Goal: Task Accomplishment & Management: Manage account settings

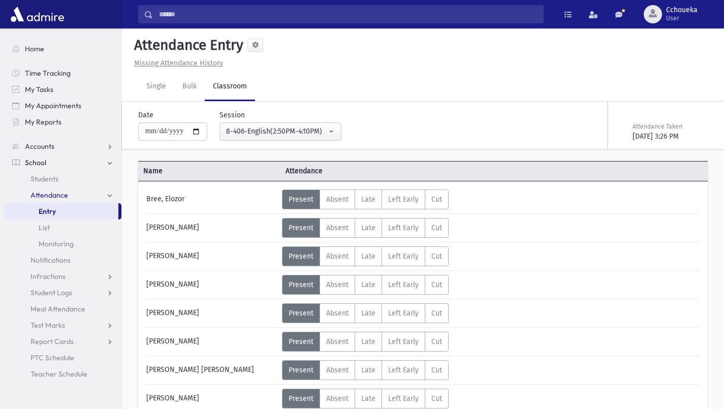
scroll to position [40, 0]
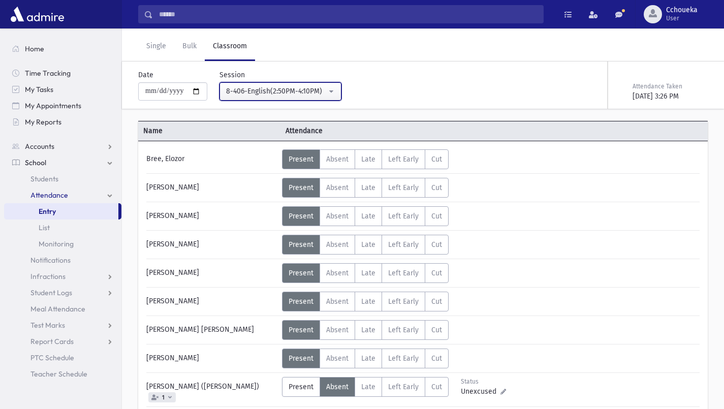
click at [259, 90] on div "8-406-English(2:50PM-4:10PM)" at bounding box center [276, 91] width 101 height 11
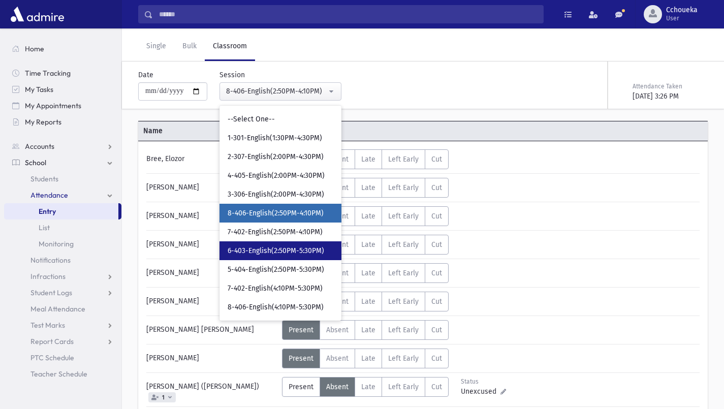
click at [252, 256] on link "6-403-English(2:50PM-5:30PM)" at bounding box center [281, 250] width 122 height 19
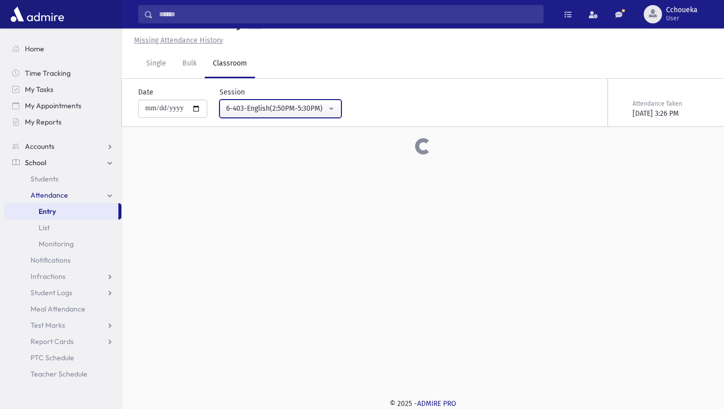
scroll to position [23, 0]
click at [264, 106] on div "**********" at bounding box center [418, 102] width 594 height 47
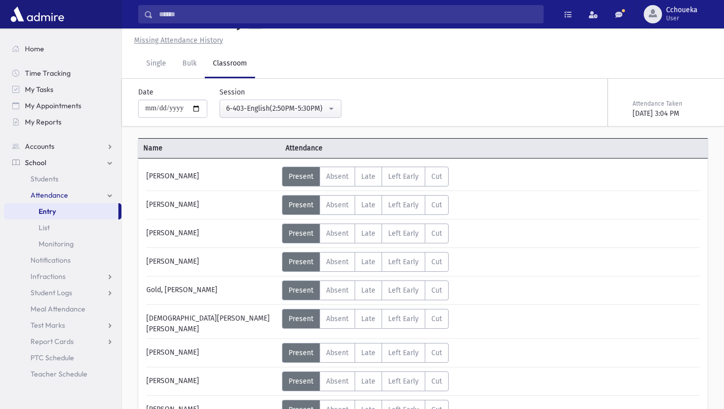
scroll to position [40, 0]
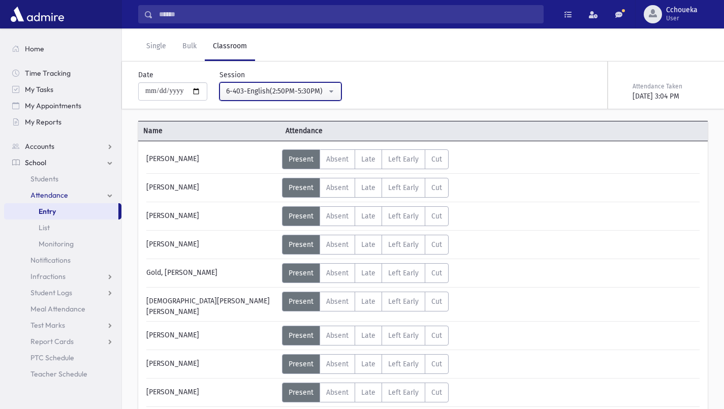
click at [253, 92] on div "6-403-English(2:50PM-5:30PM)" at bounding box center [276, 91] width 101 height 11
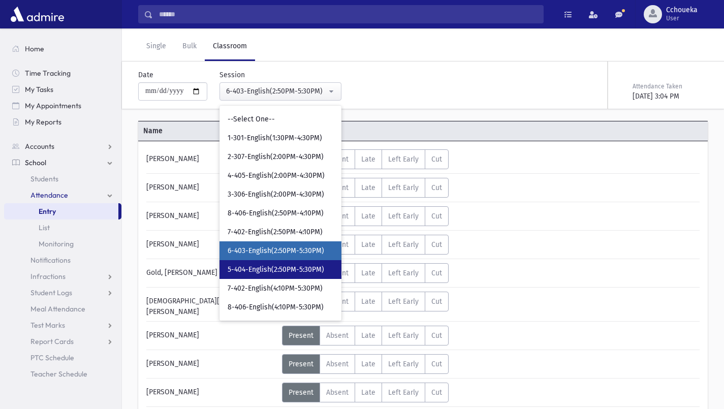
click at [243, 269] on span "5-404-English(2:50PM-5:30PM)" at bounding box center [276, 270] width 97 height 10
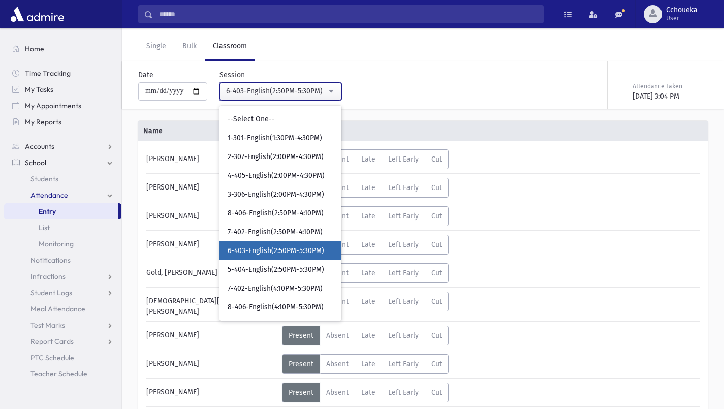
select select "****"
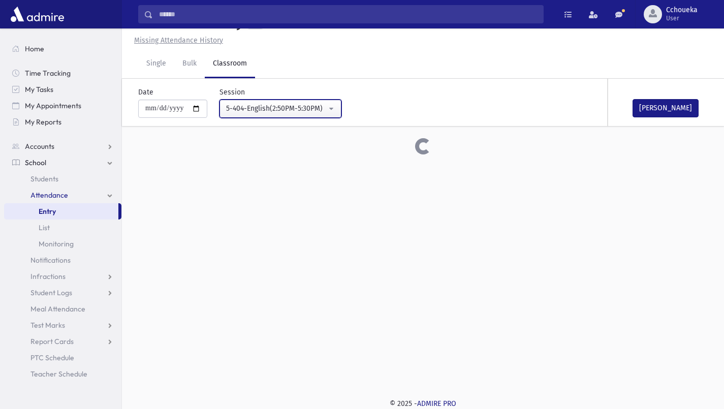
scroll to position [40, 0]
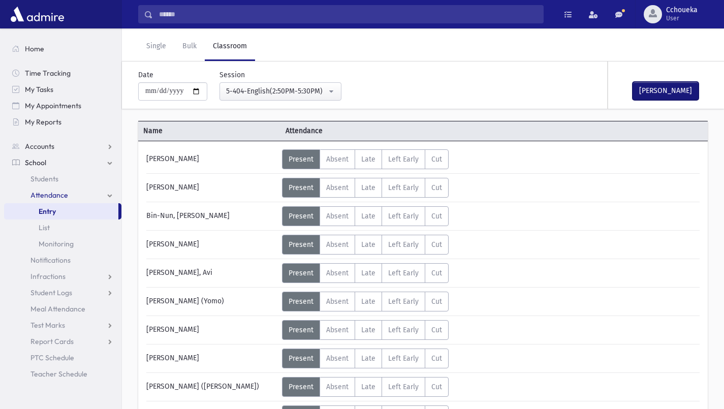
click at [666, 87] on button "[PERSON_NAME]" at bounding box center [666, 91] width 66 height 18
click at [63, 280] on span "Infractions" at bounding box center [47, 276] width 35 height 9
click at [54, 294] on span "Entry" at bounding box center [47, 292] width 17 height 9
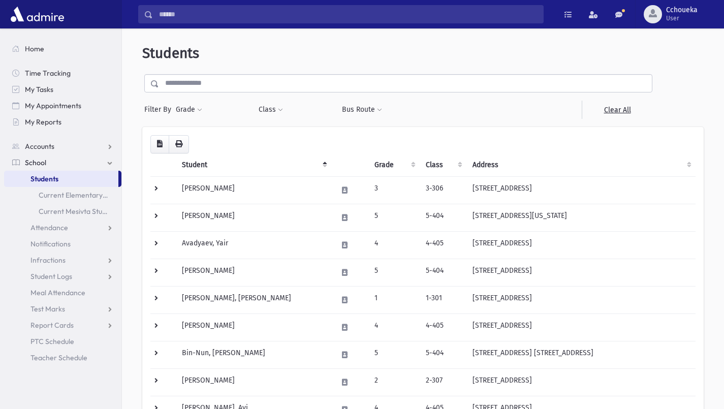
select select
click at [193, 111] on button "Grade" at bounding box center [188, 110] width 27 height 18
click at [250, 140] on ul at bounding box center [235, 138] width 106 height 15
